Goal: Task Accomplishment & Management: Manage account settings

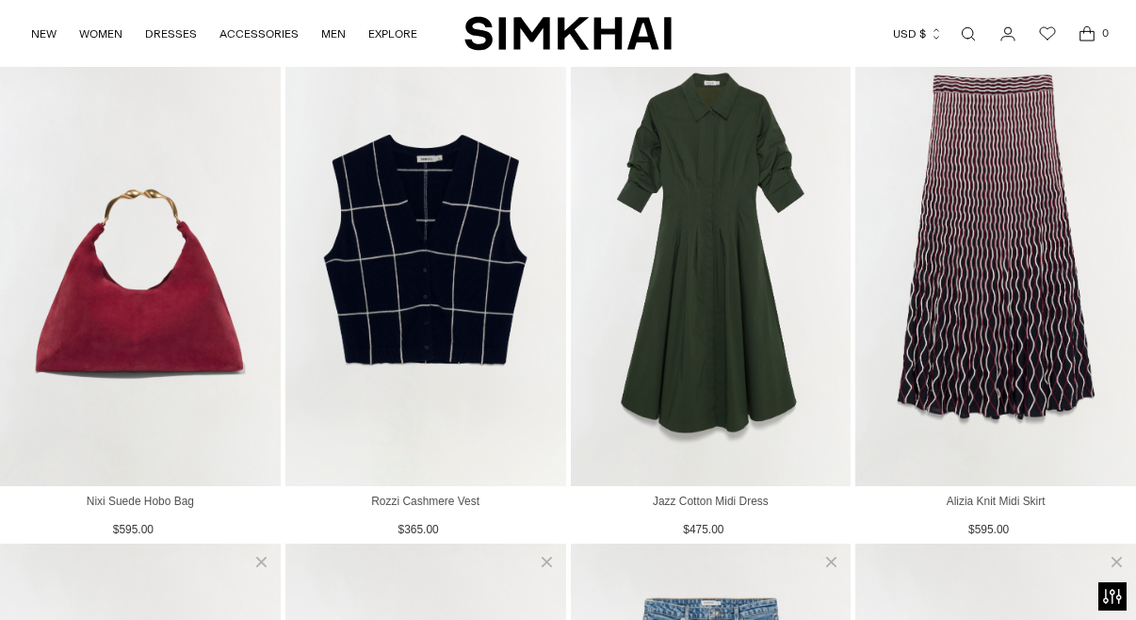
scroll to position [375, 0]
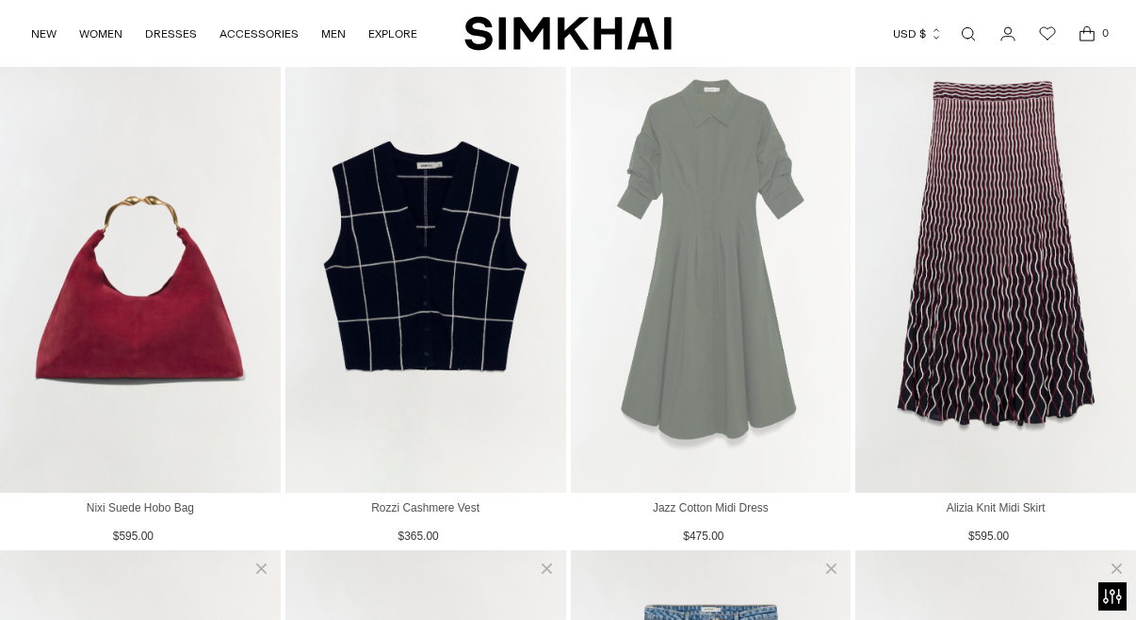
click at [720, 255] on img "View Jazz Cotton Midi Dress" at bounding box center [711, 257] width 281 height 471
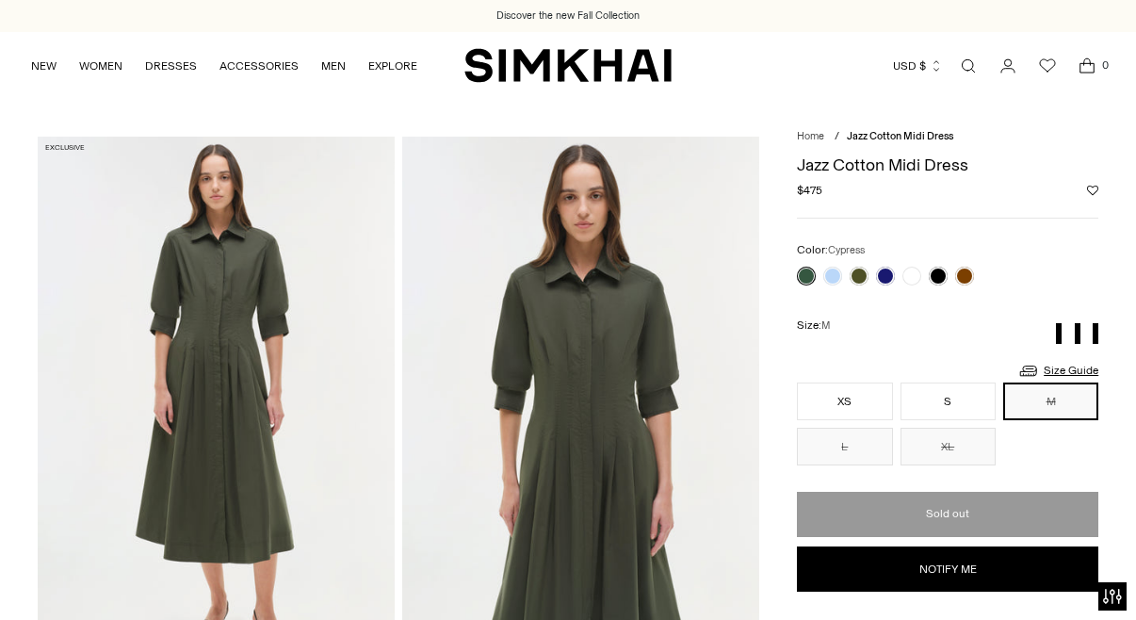
click at [1048, 63] on icon "Wishlist" at bounding box center [1047, 66] width 23 height 23
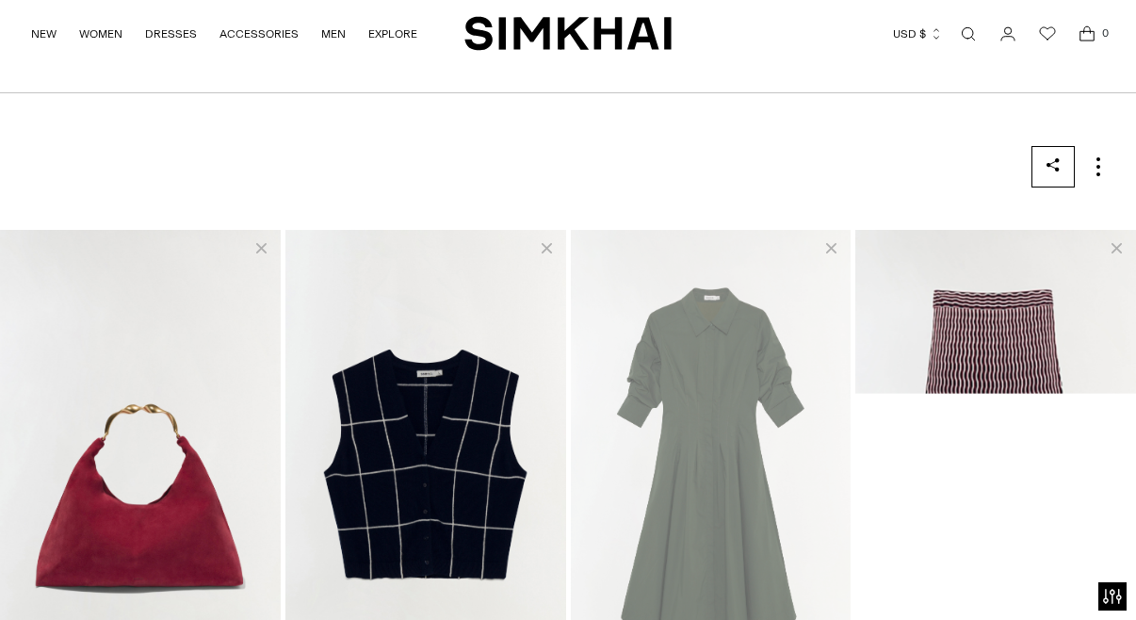
scroll to position [168, 0]
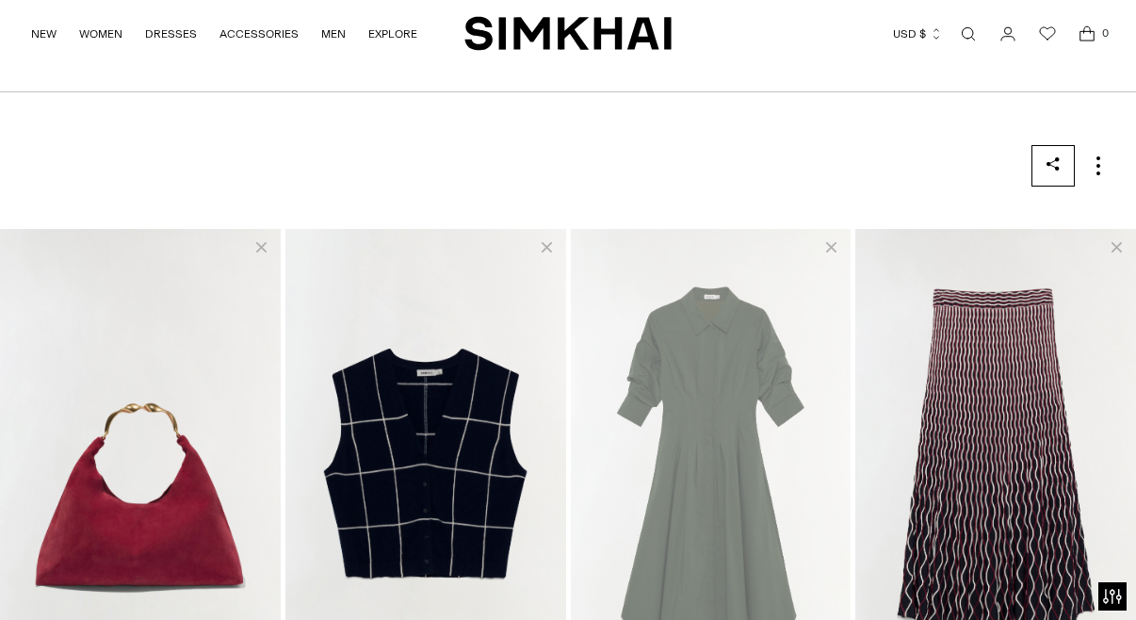
click at [809, 295] on img "View Jazz Cotton Midi Dress" at bounding box center [711, 464] width 281 height 471
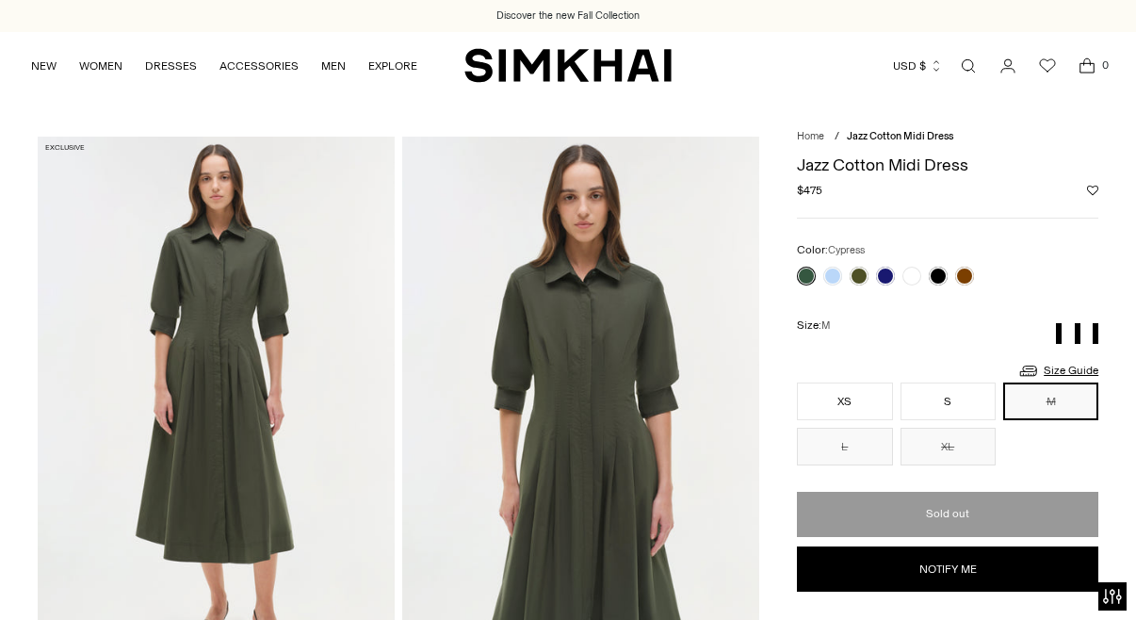
click at [1055, 60] on icon "Wishlist" at bounding box center [1047, 66] width 23 height 23
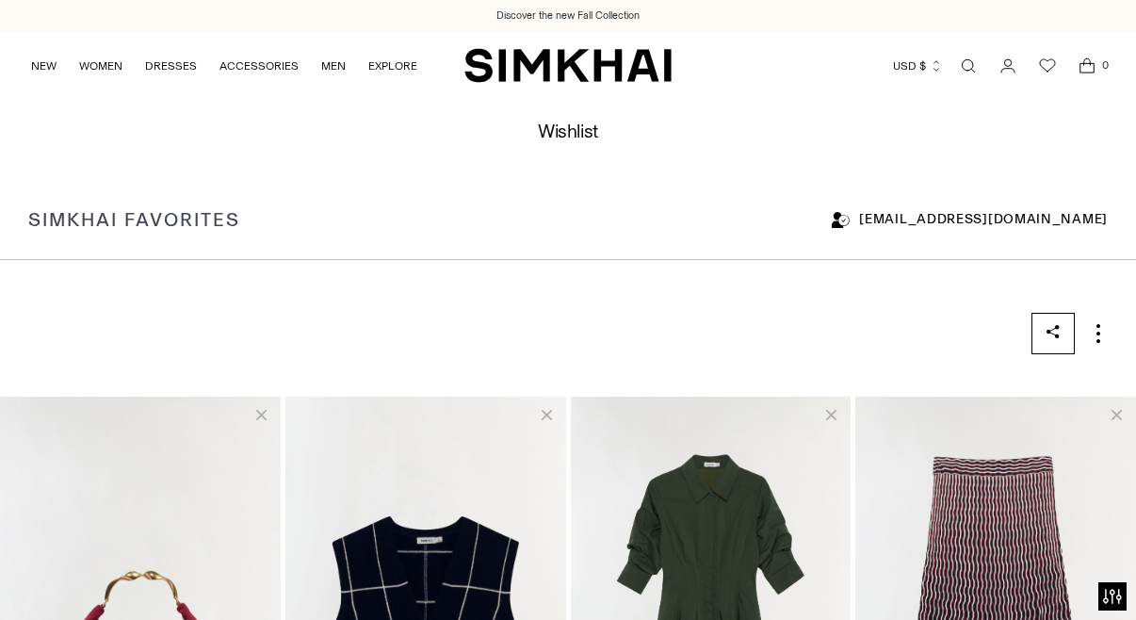
click at [829, 412] on span "Delete Jazz Cotton Midi Dress" at bounding box center [831, 416] width 10 height 24
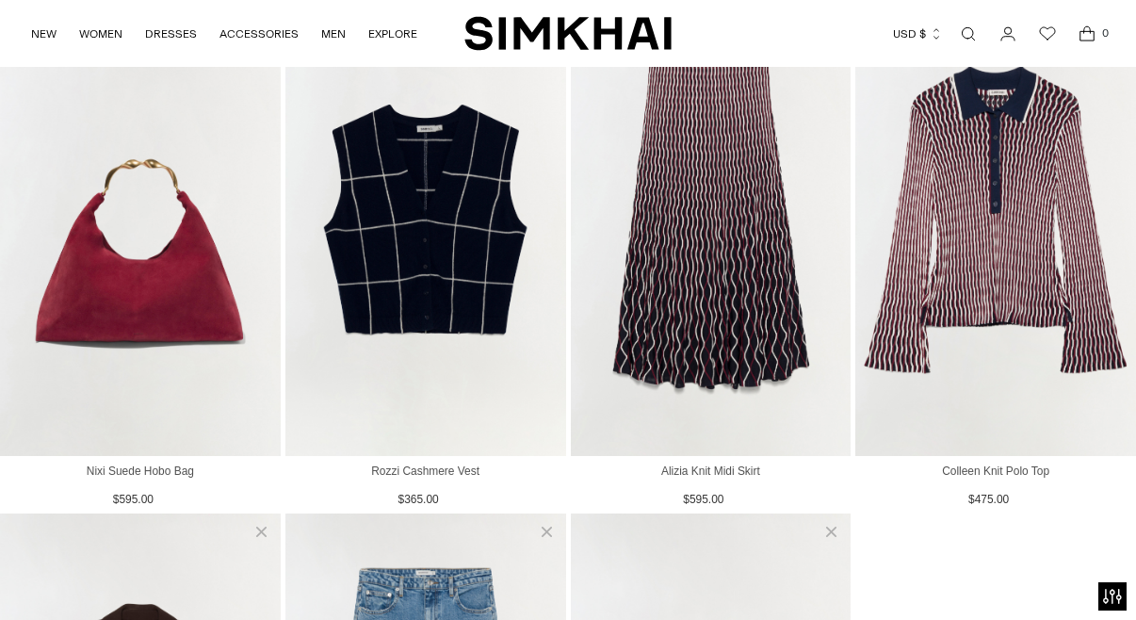
scroll to position [371, 0]
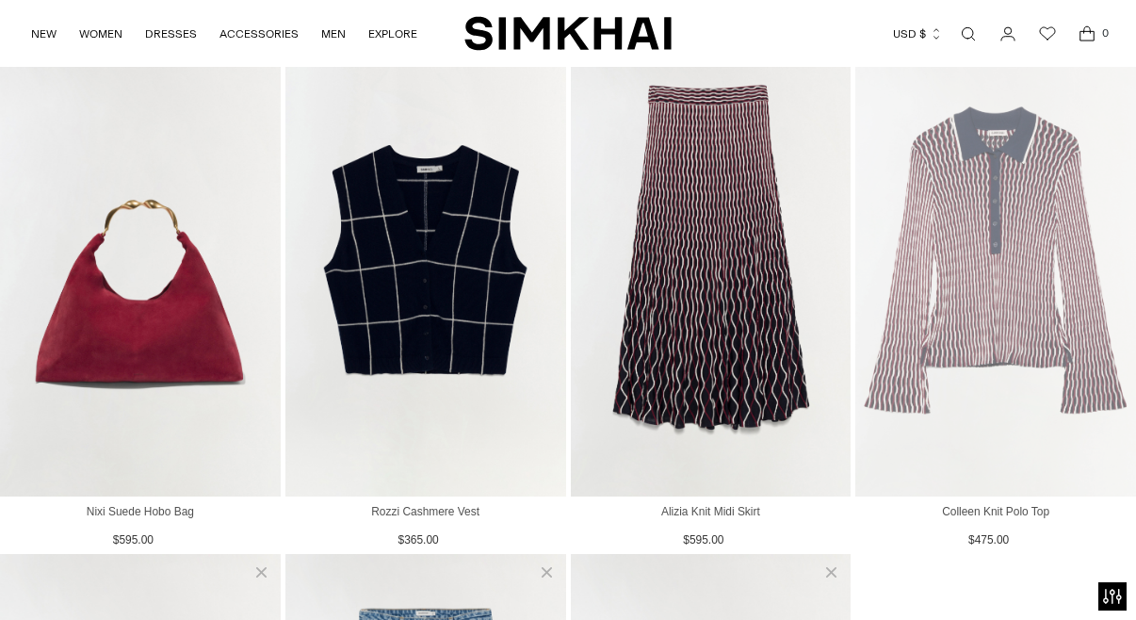
click at [973, 267] on img "View Colleen Knit Polo Top" at bounding box center [995, 260] width 281 height 471
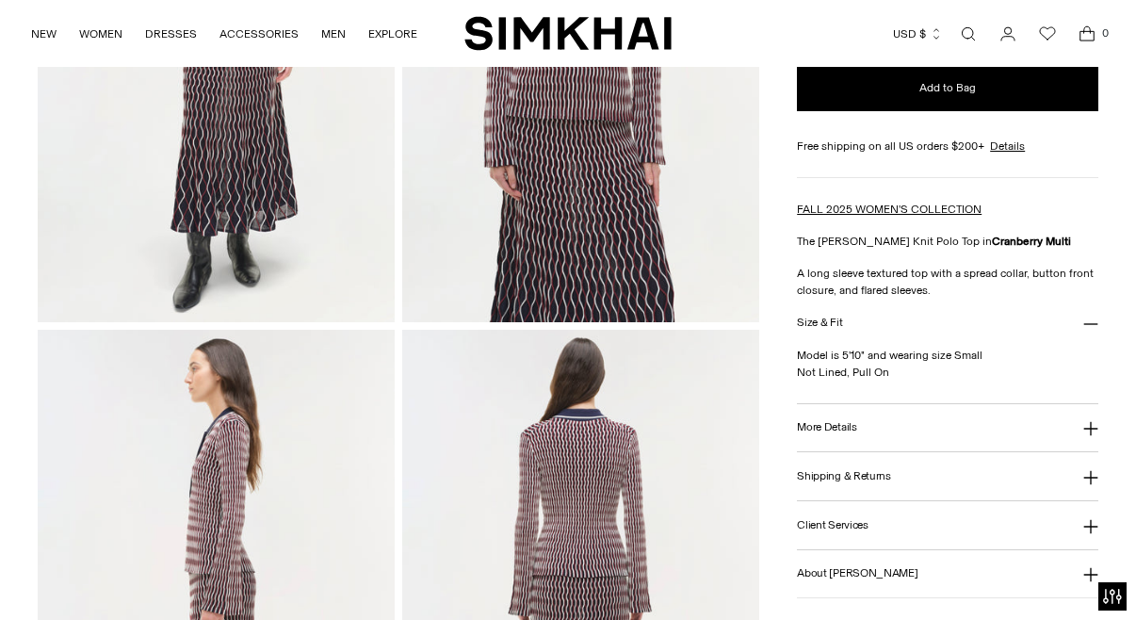
scroll to position [367, 0]
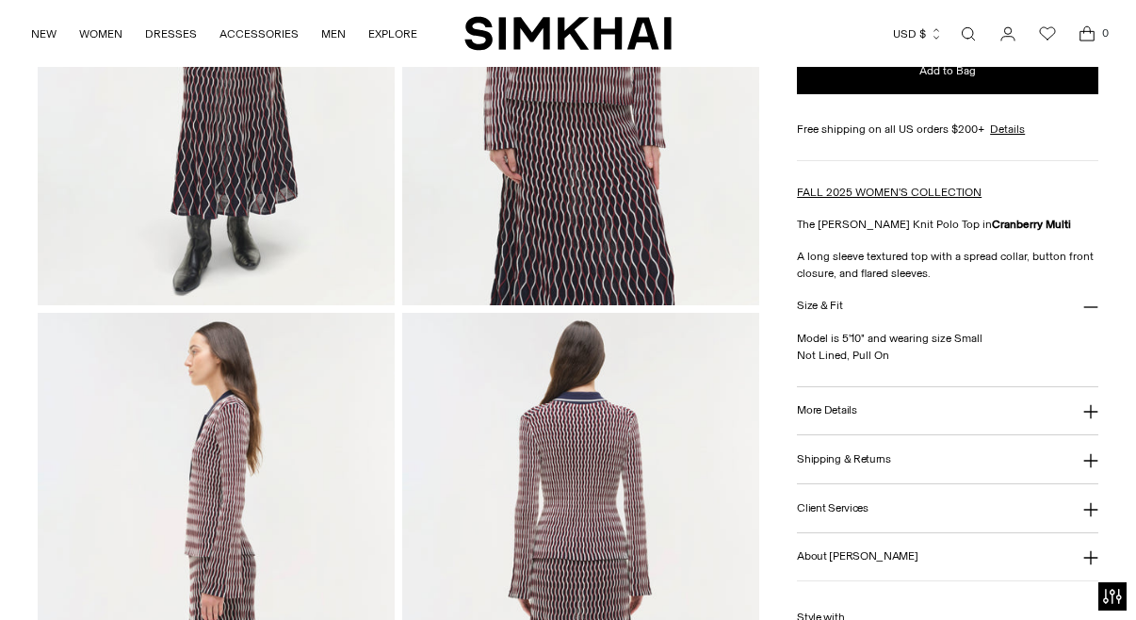
click at [806, 408] on h3 "More Details" at bounding box center [826, 410] width 59 height 12
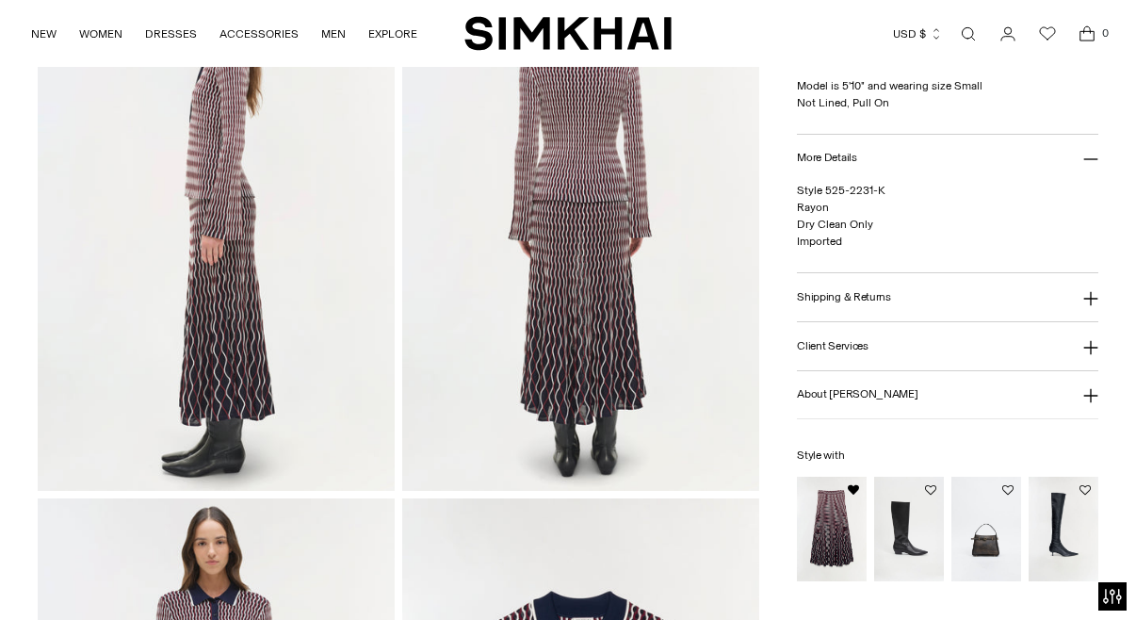
scroll to position [729, 0]
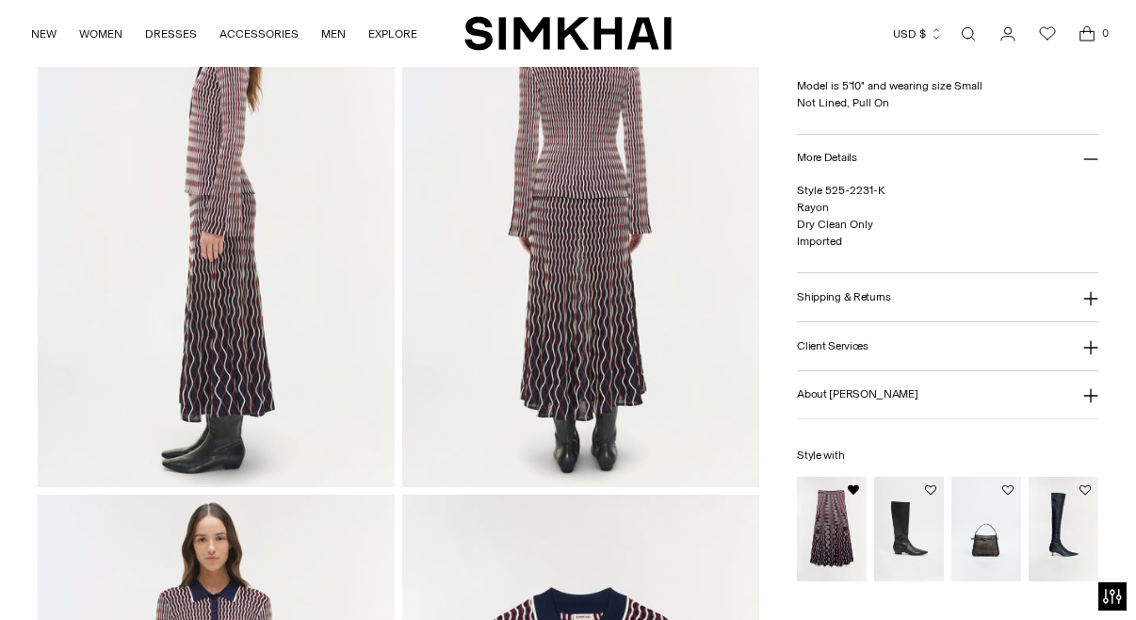
click at [0, 0] on img "Alizia Knit Midi Skirt" at bounding box center [0, 0] width 0 height 0
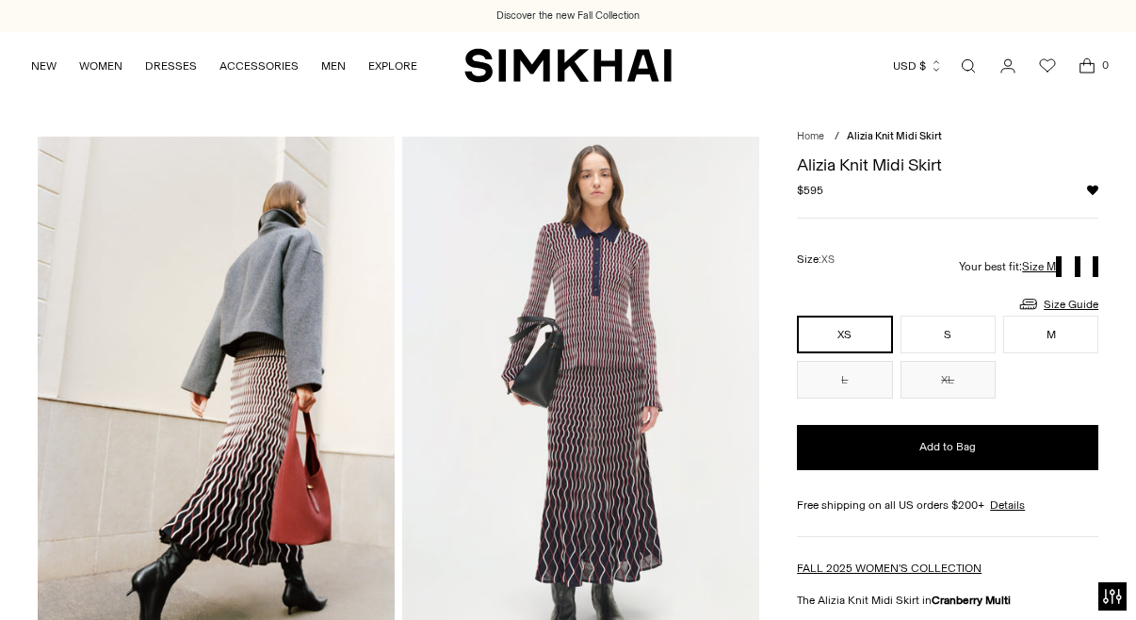
click at [1048, 57] on icon "Wishlist" at bounding box center [1047, 66] width 23 height 23
